Goal: Find specific page/section

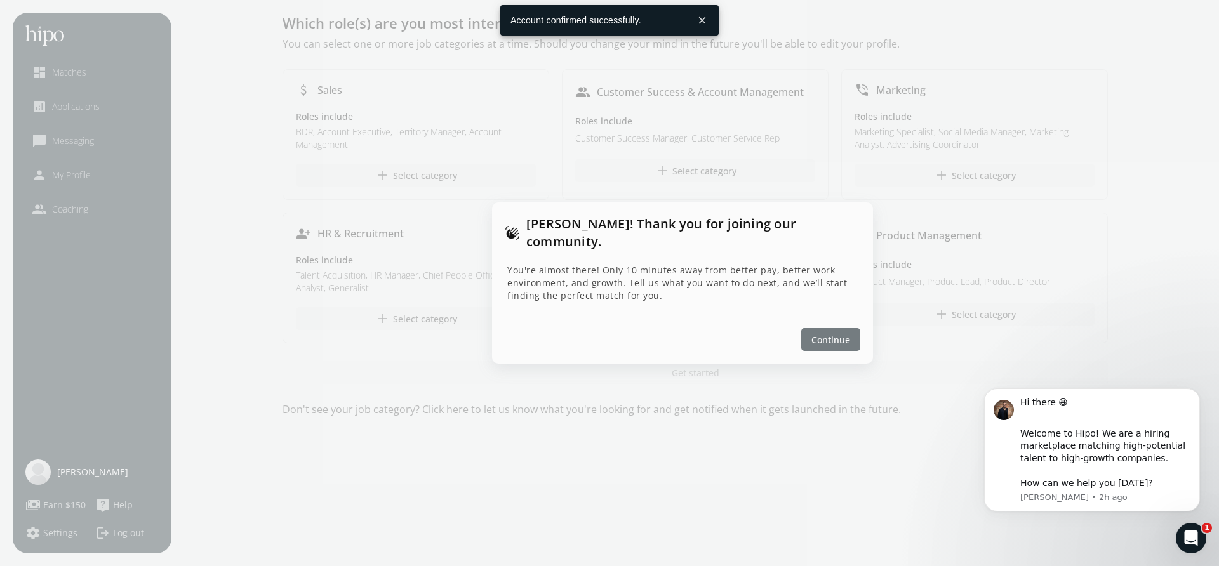
click at [817, 333] on span "Continue" at bounding box center [830, 339] width 39 height 13
